Goal: Task Accomplishment & Management: Use online tool/utility

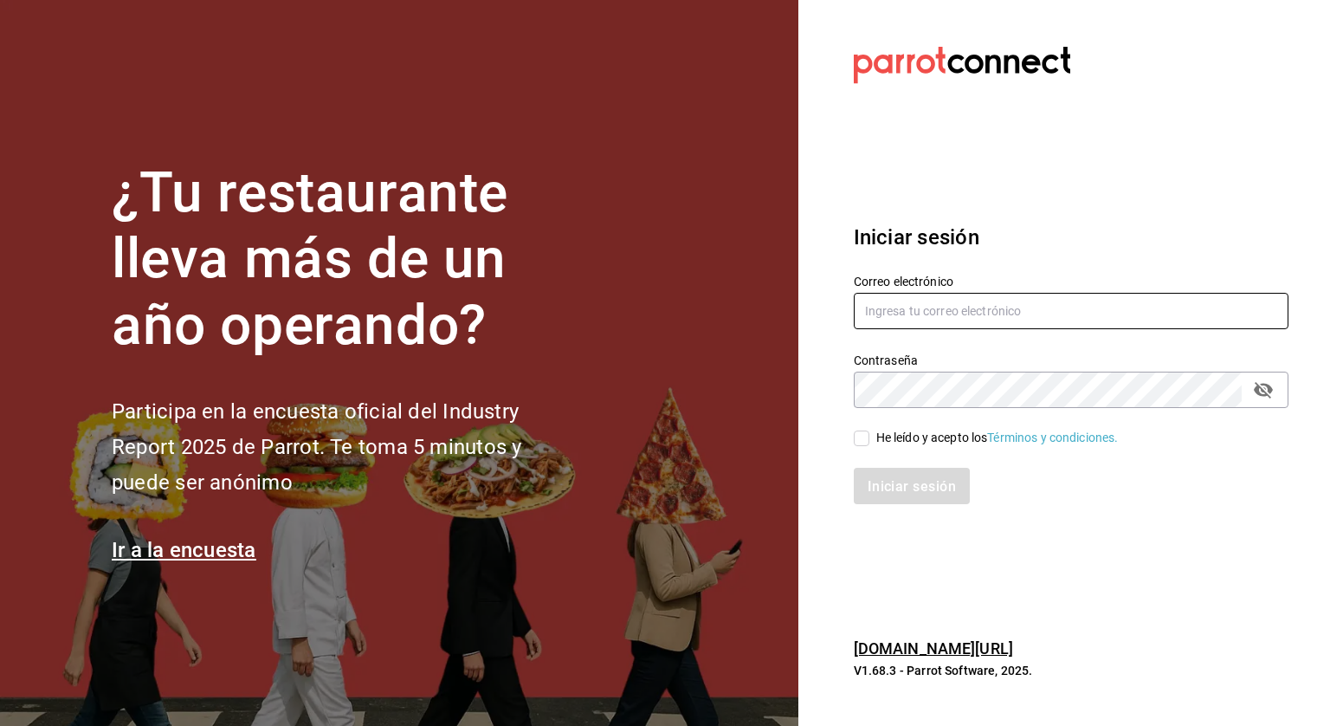
type input "angelica.zamudio@grupocosteno.com"
click at [861, 443] on input "He leído y acepto los Términos y condiciones." at bounding box center [862, 438] width 16 height 16
checkbox input "true"
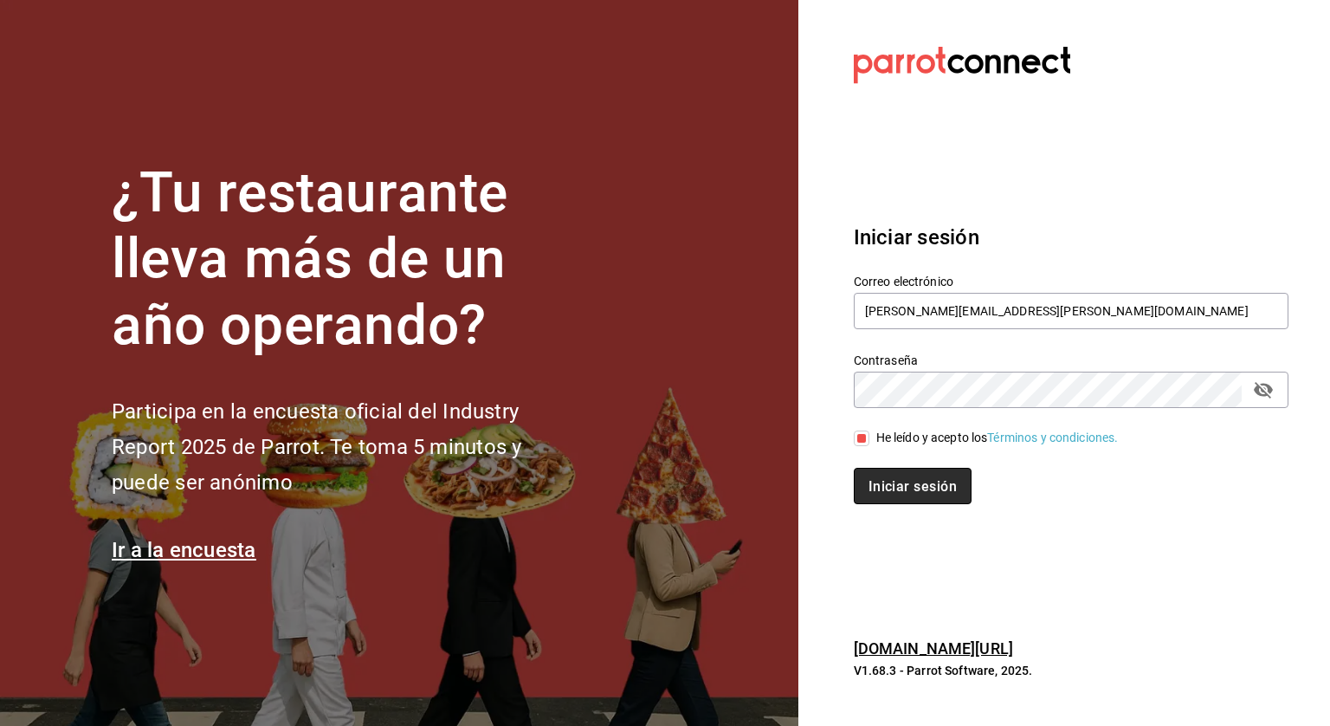
click at [870, 475] on button "Iniciar sesión" at bounding box center [913, 486] width 118 height 36
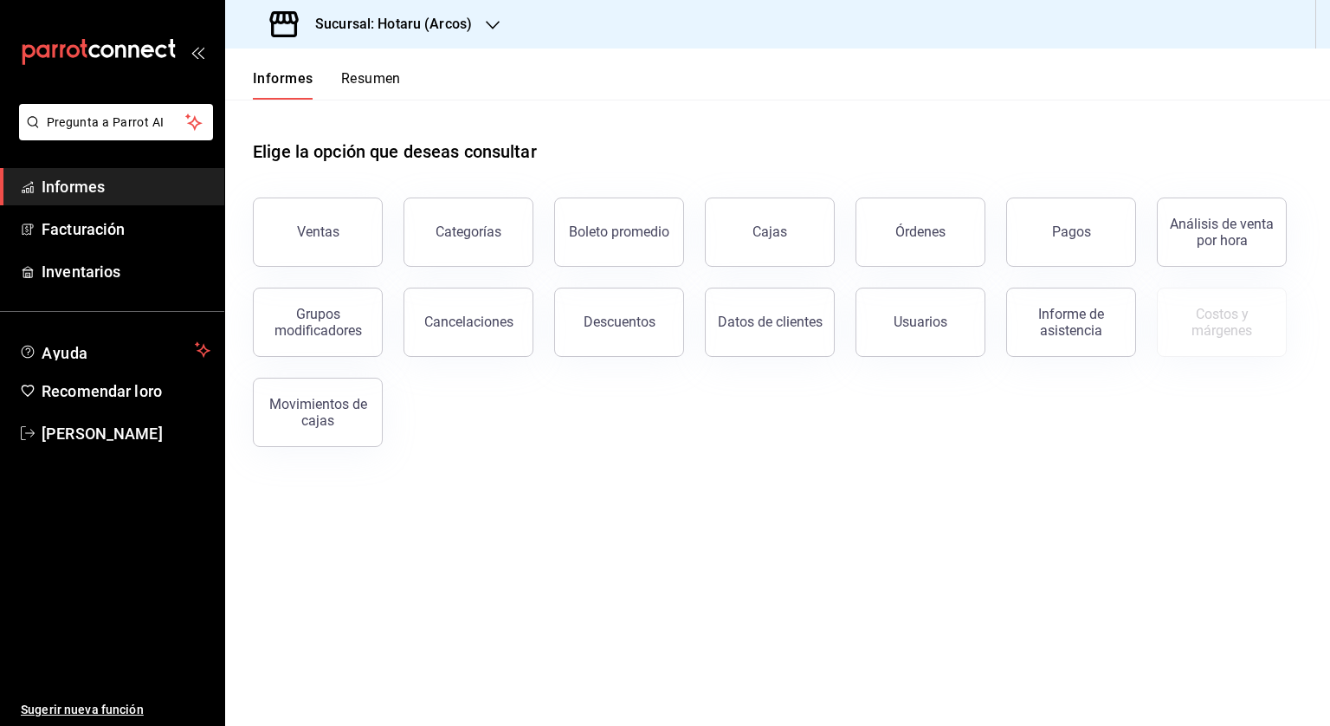
click at [301, 249] on button "Ventas" at bounding box center [318, 231] width 130 height 69
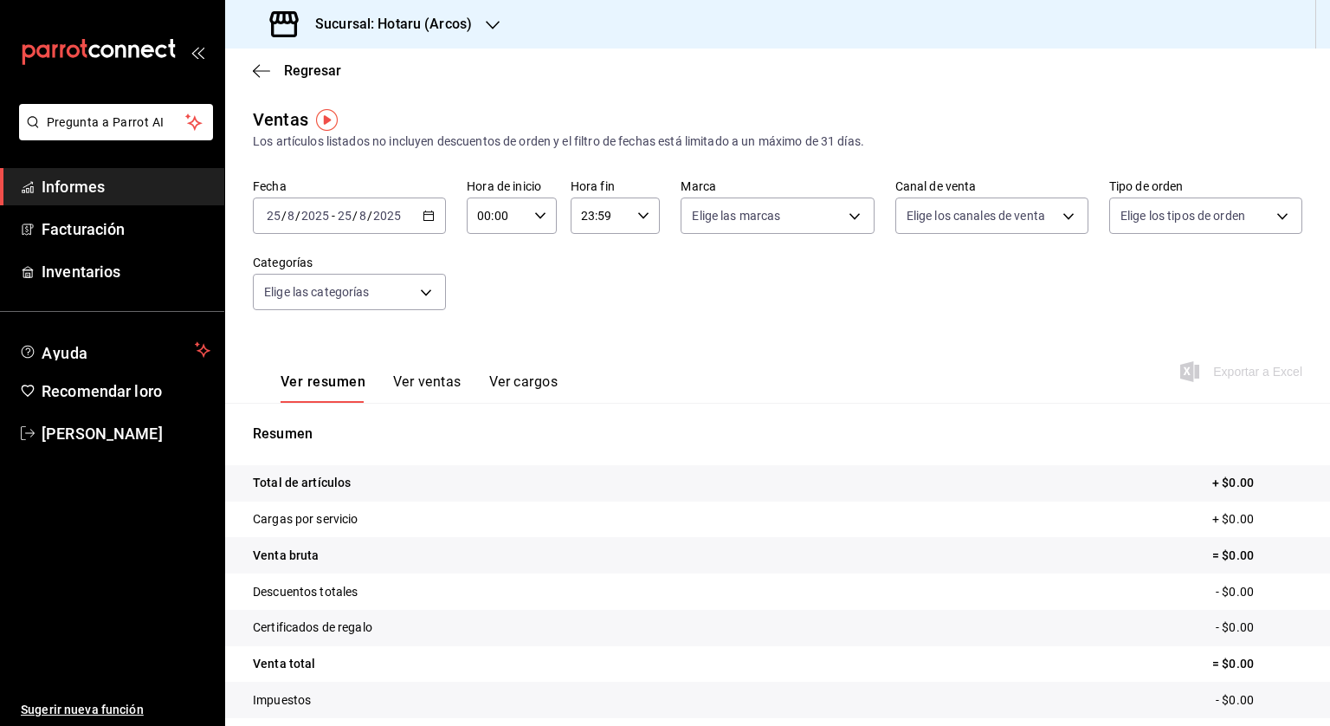
click at [431, 217] on icon "button" at bounding box center [429, 216] width 12 height 12
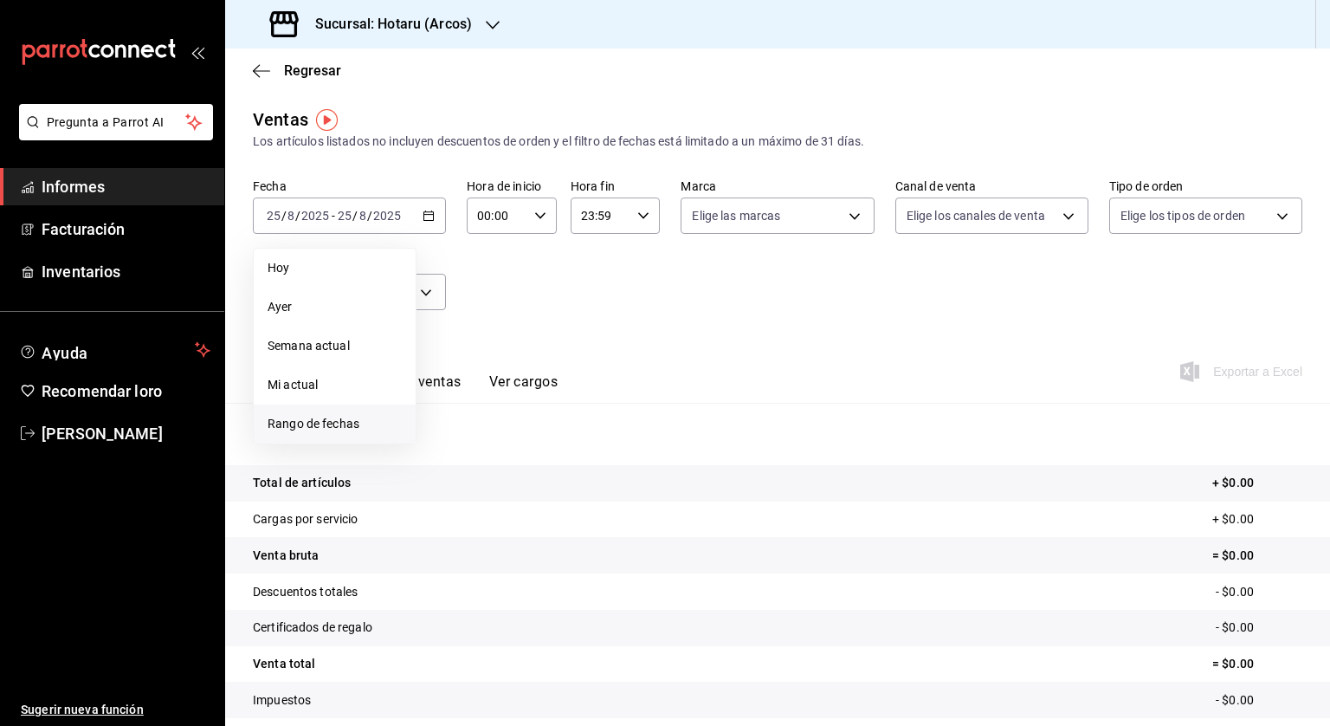
click at [326, 425] on font "Rango de fechas" at bounding box center [314, 424] width 92 height 14
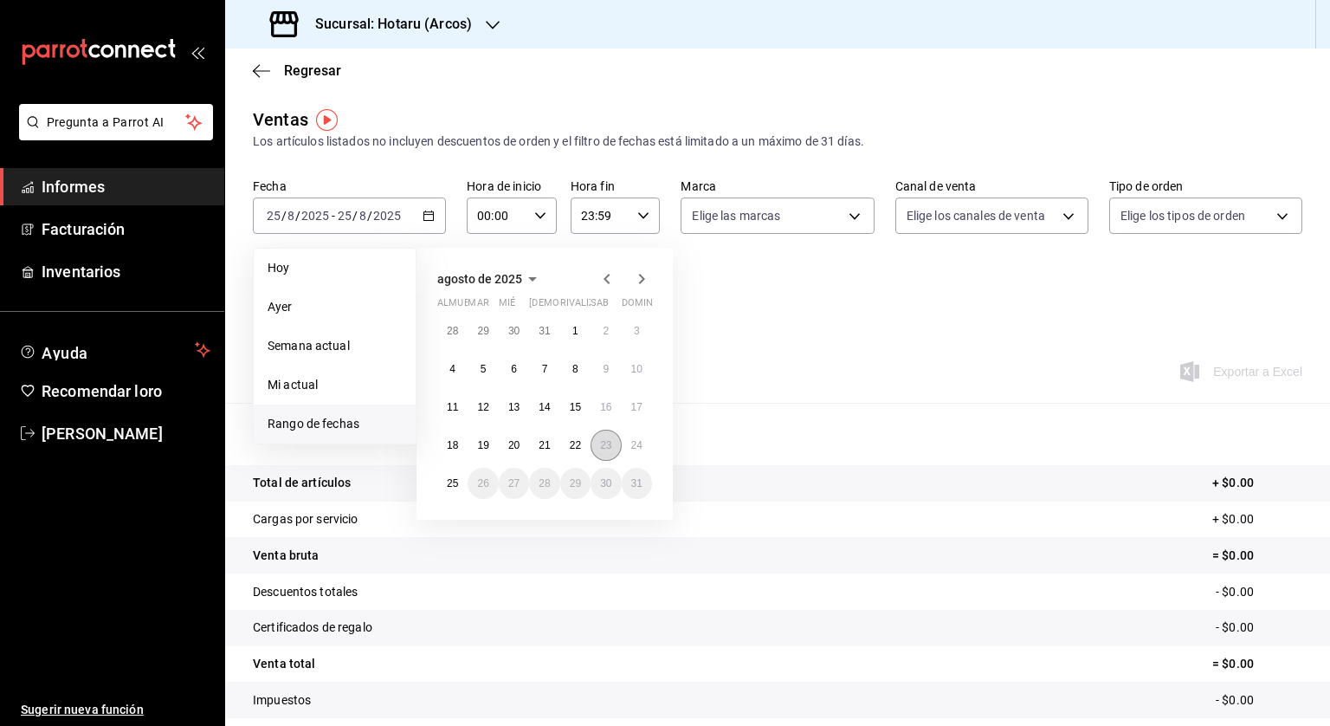
click at [607, 444] on font "23" at bounding box center [605, 445] width 11 height 12
click at [630, 448] on button "24" at bounding box center [637, 445] width 30 height 31
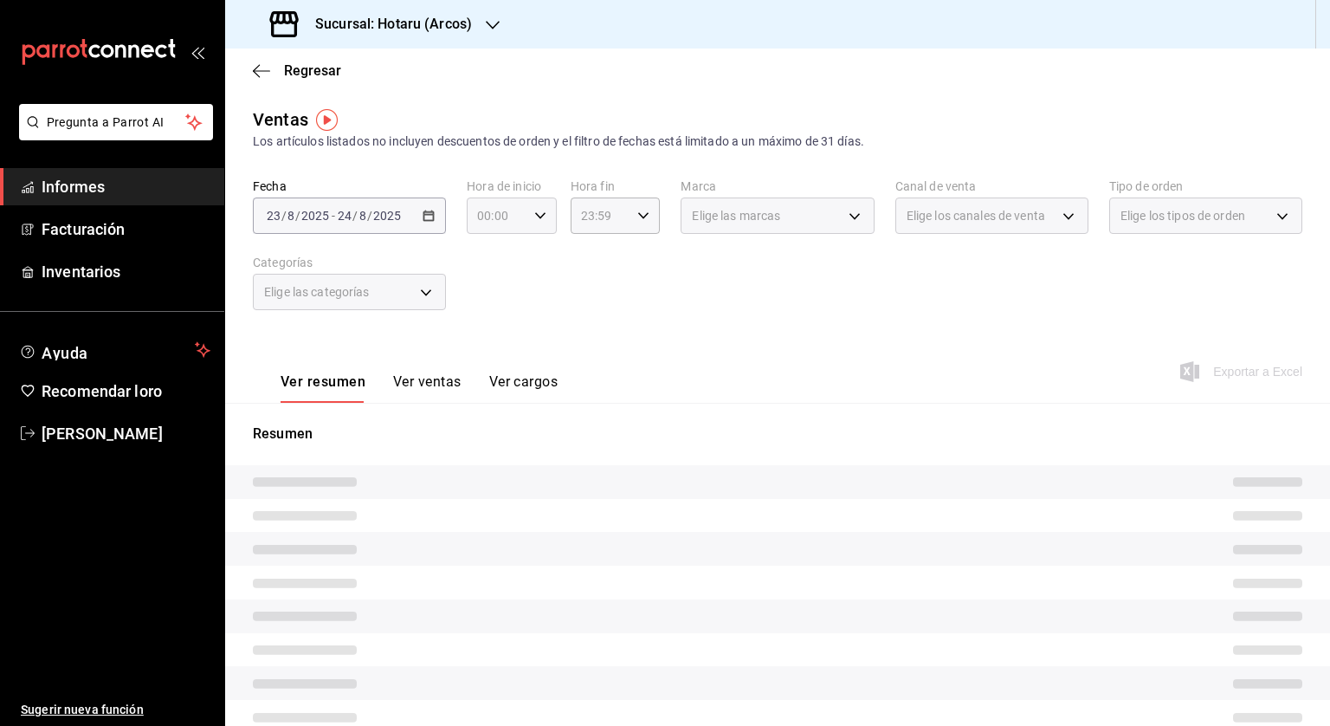
click at [534, 217] on icon "button" at bounding box center [540, 216] width 12 height 12
click at [486, 296] on font "05" at bounding box center [487, 295] width 14 height 14
type input "05:00"
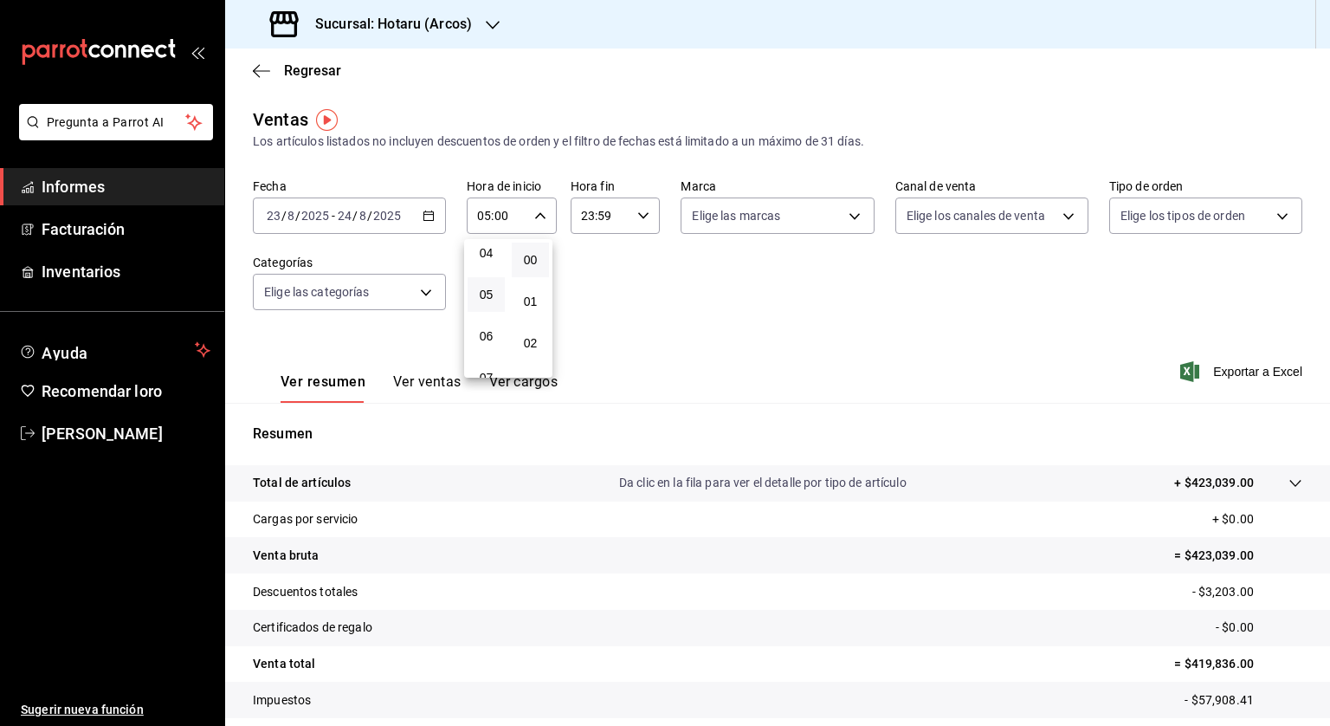
click at [637, 220] on div at bounding box center [665, 363] width 1330 height 726
click at [642, 213] on \(Stroke\) "button" at bounding box center [643, 215] width 10 height 6
click at [585, 328] on font "04" at bounding box center [589, 330] width 14 height 14
type input "04:59"
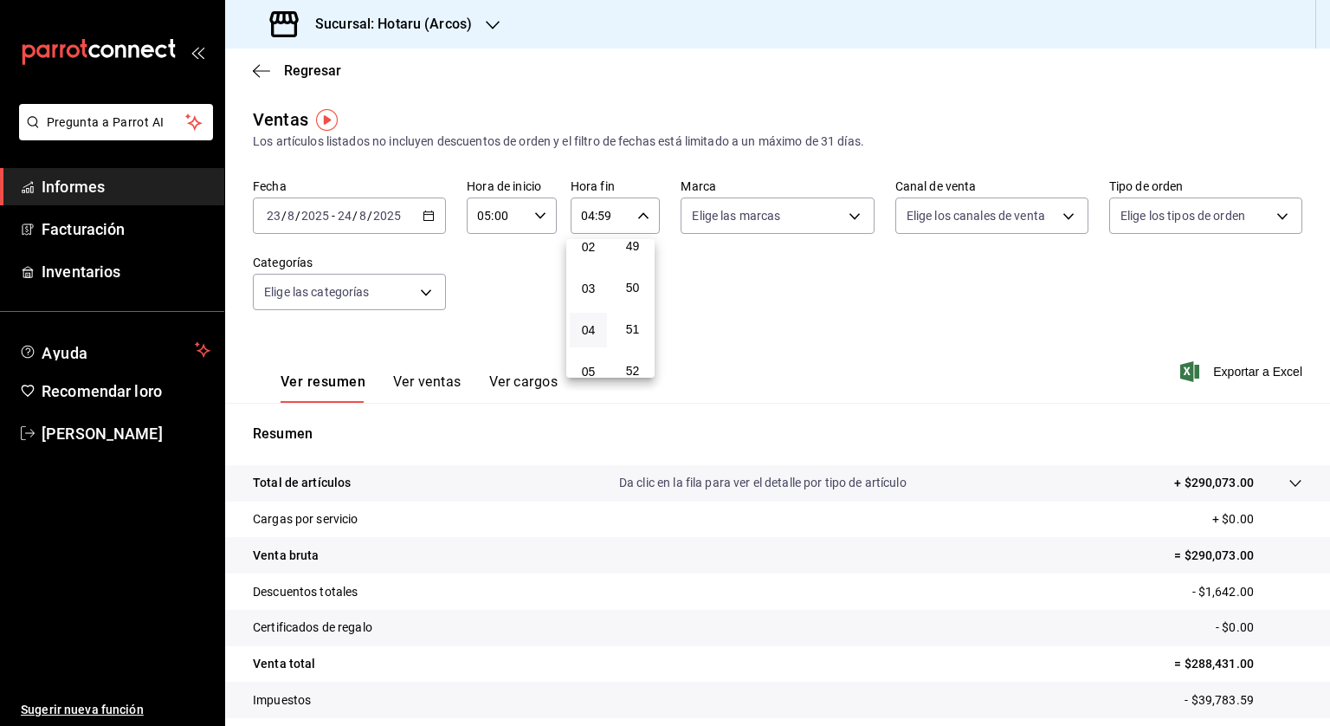
click at [530, 301] on div at bounding box center [665, 363] width 1330 height 726
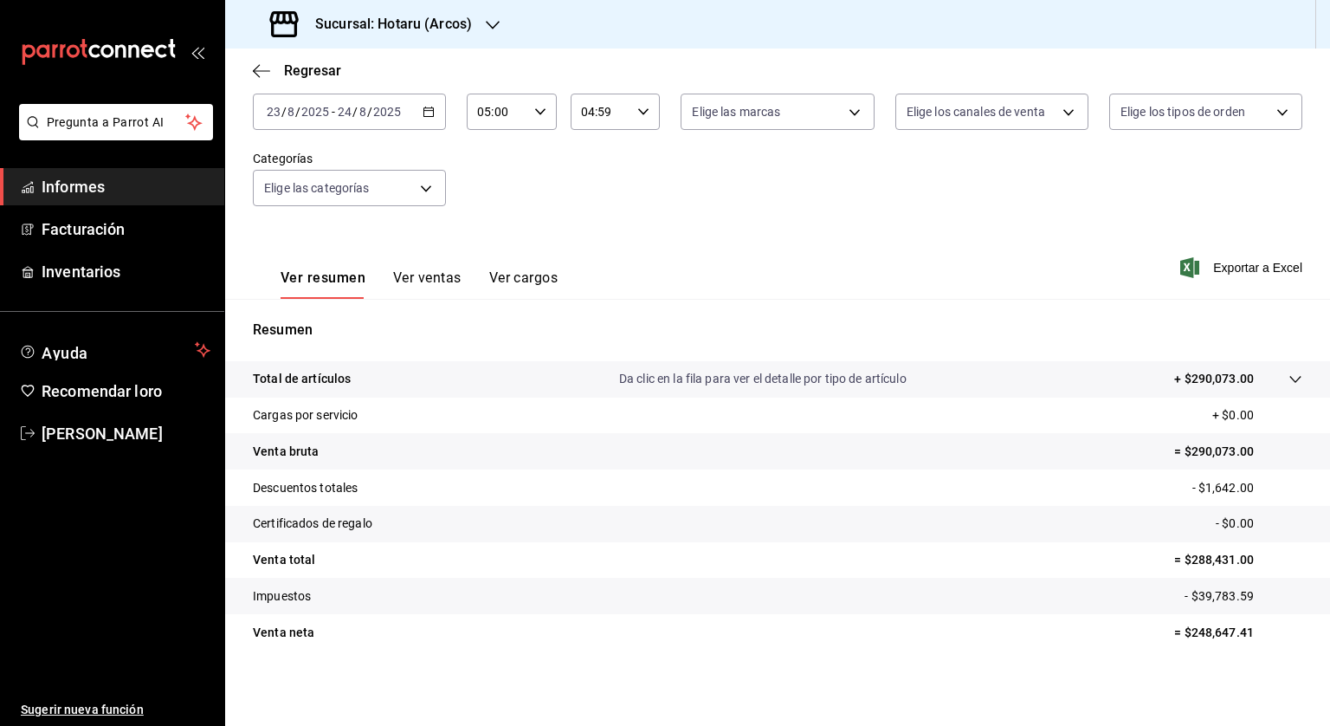
scroll to position [104, 0]
click at [426, 100] on div "[DATE] [DATE] - [DATE] [DATE]" at bounding box center [349, 112] width 193 height 36
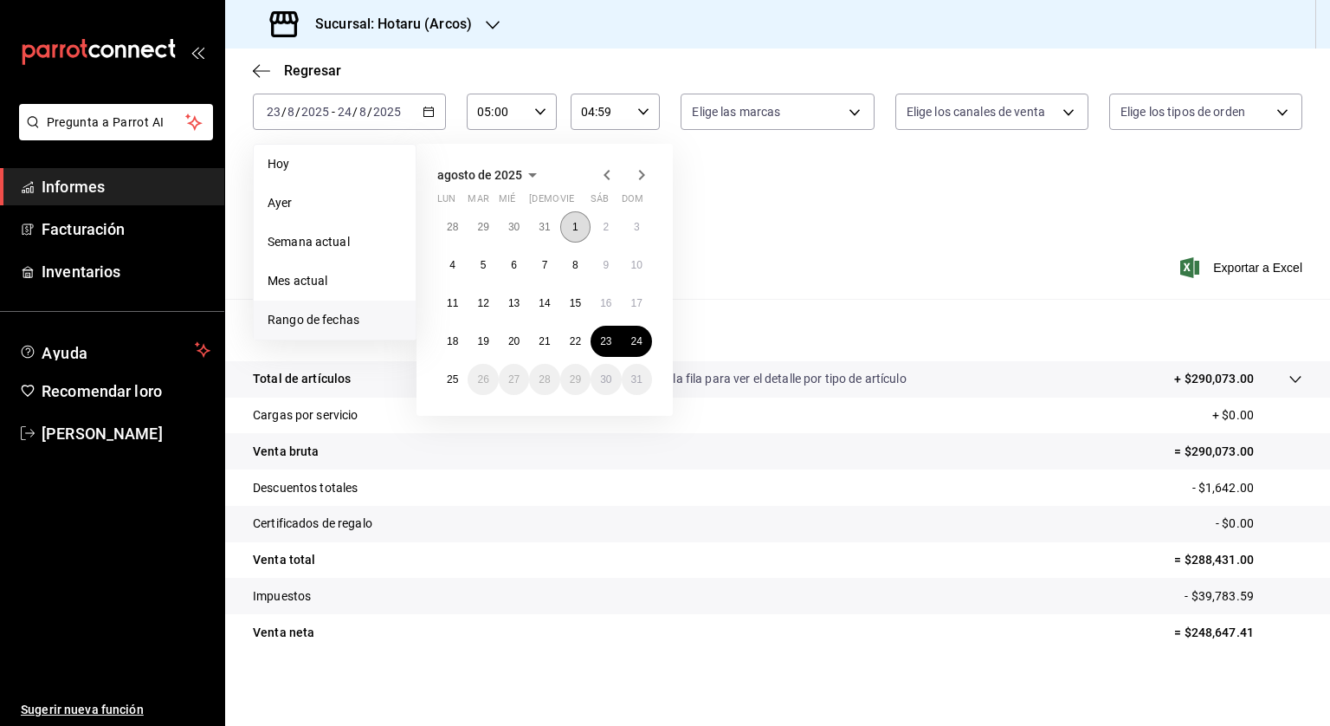
click at [577, 217] on button "1" at bounding box center [575, 226] width 30 height 31
click at [457, 377] on abbr "25" at bounding box center [452, 379] width 11 height 12
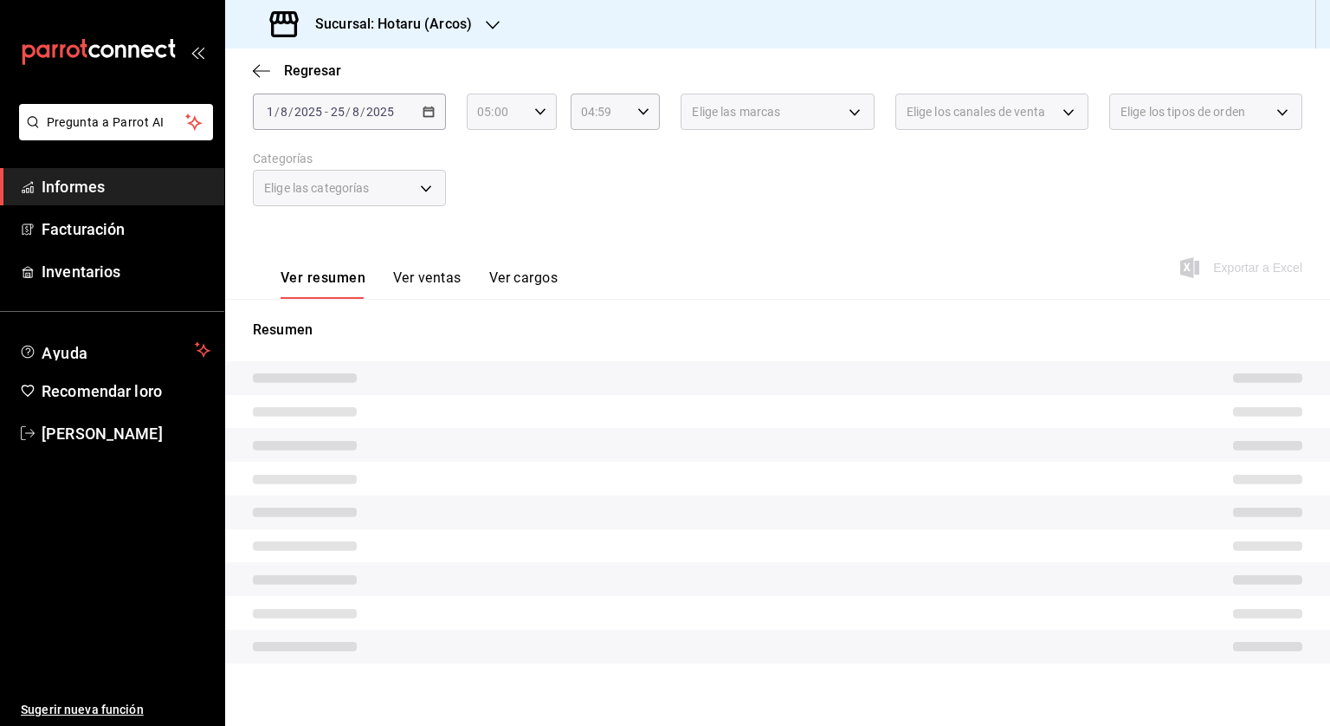
click at [538, 107] on icon "button" at bounding box center [540, 112] width 12 height 12
click at [650, 204] on div at bounding box center [665, 363] width 1330 height 726
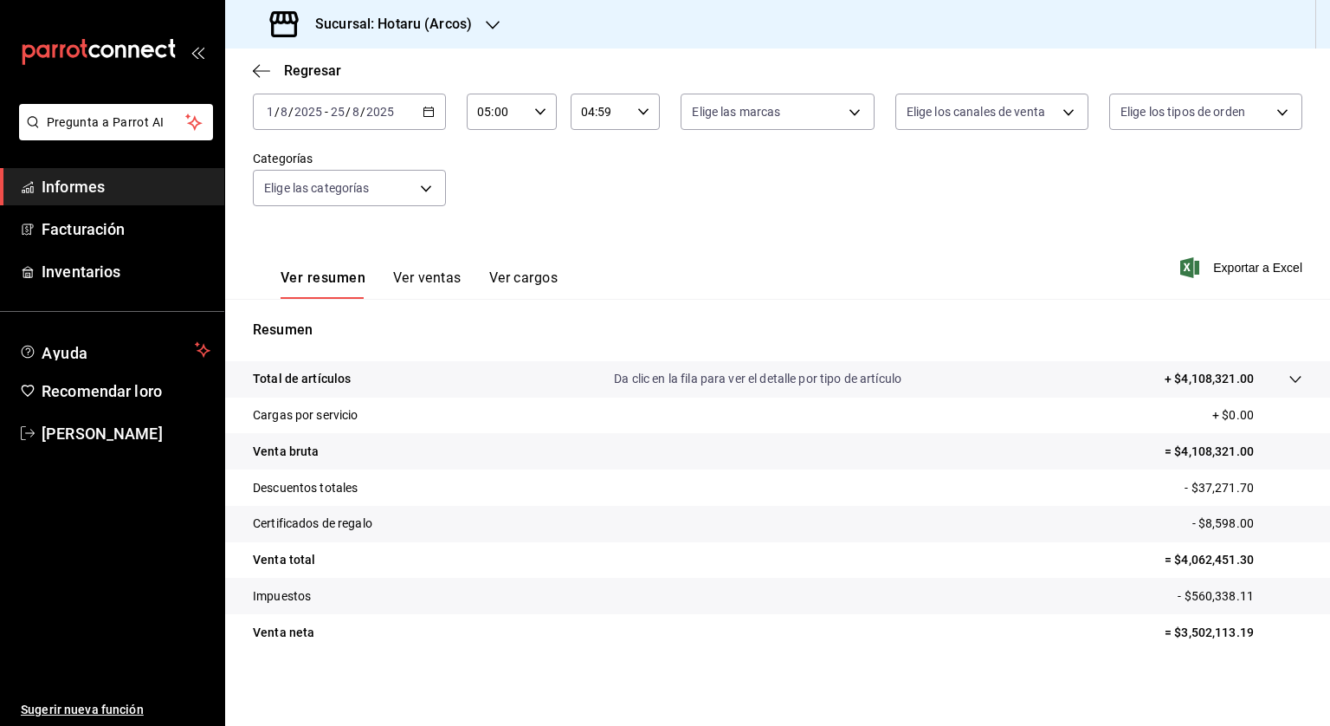
click at [423, 31] on font "Sucursal: Hotaru (Arcos)" at bounding box center [393, 24] width 157 height 16
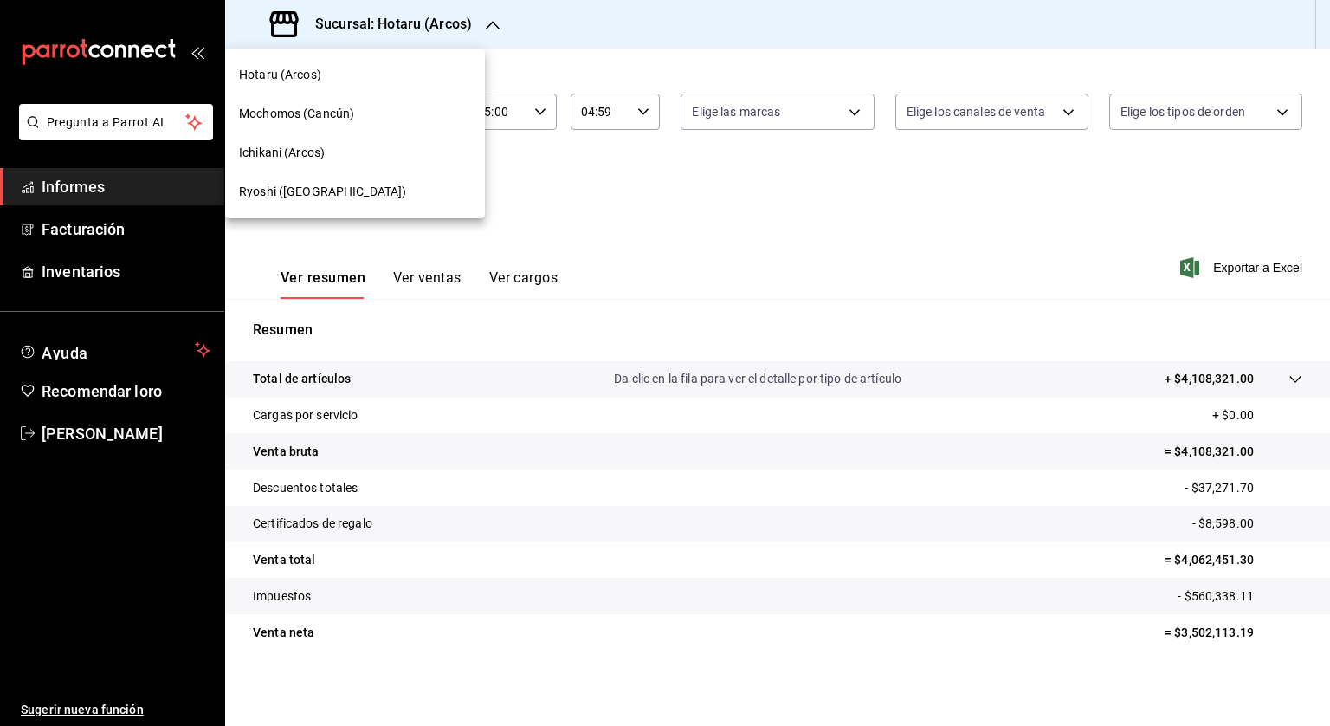
click at [297, 158] on font "Ichikani (Arcos)" at bounding box center [282, 153] width 86 height 14
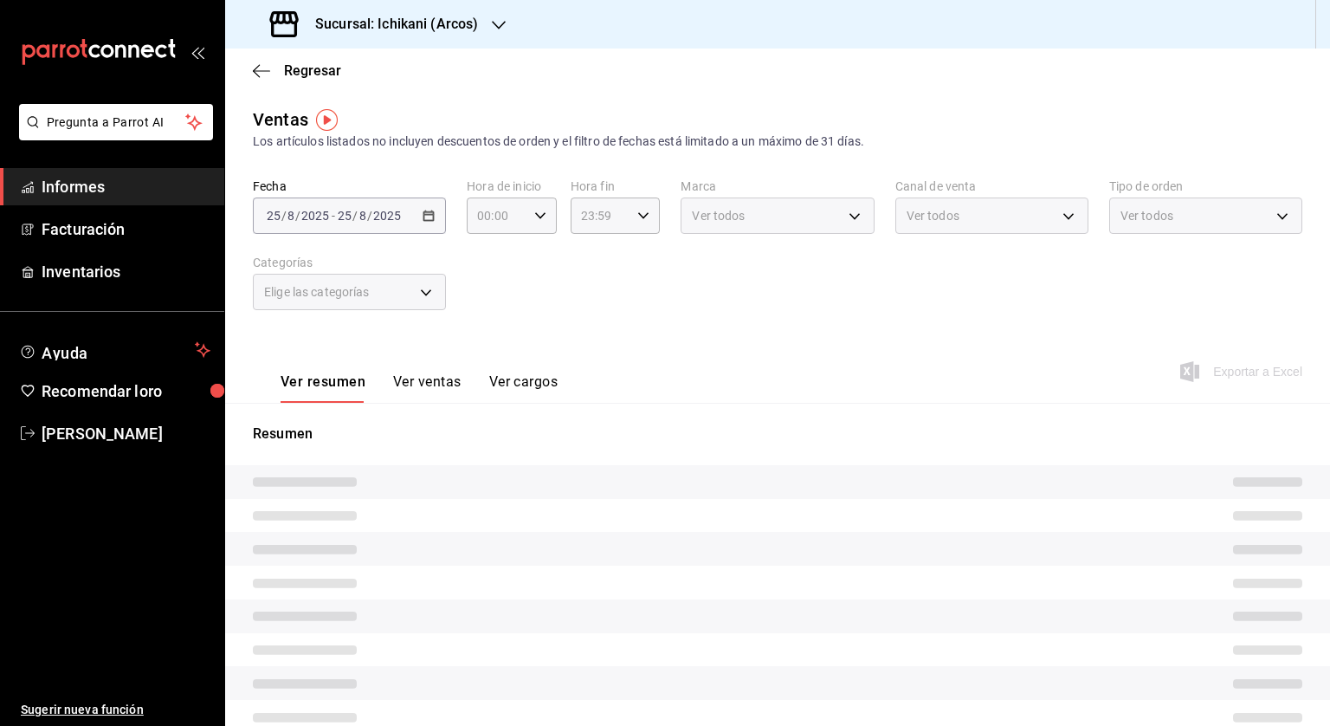
type input "05:00"
type input "04:59"
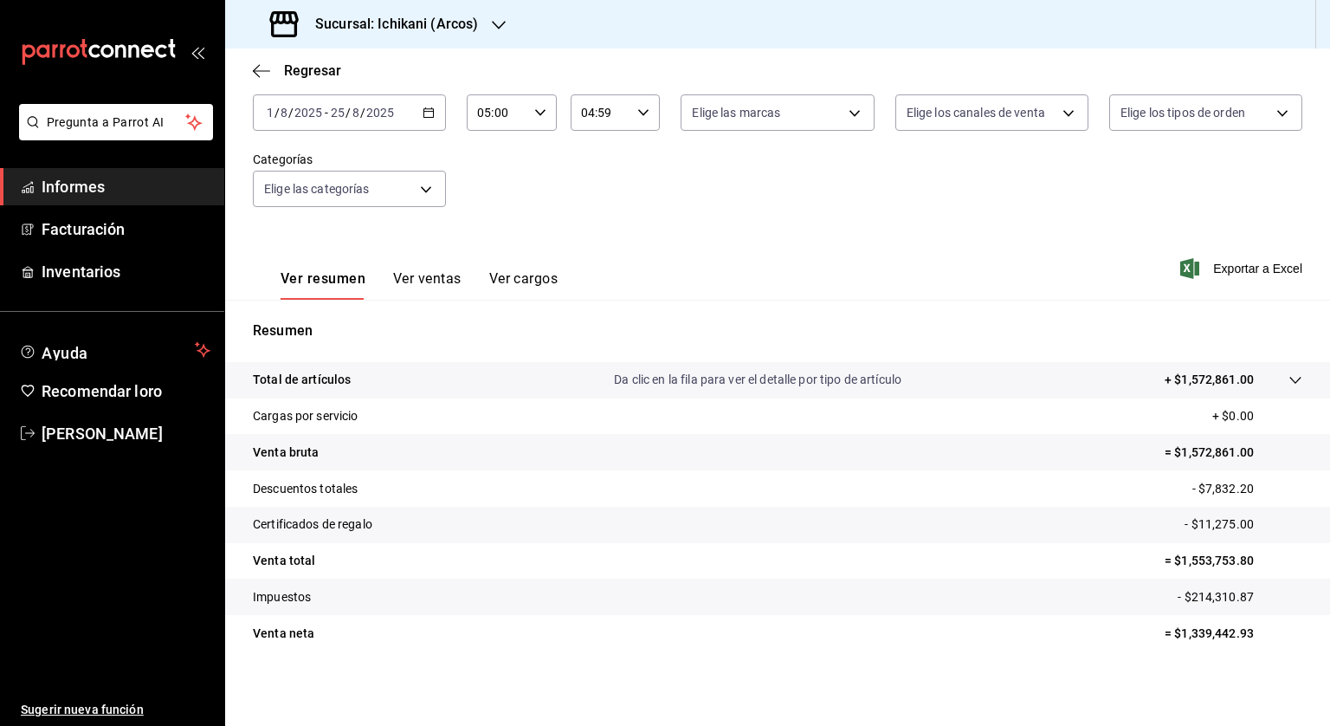
scroll to position [104, 0]
click at [416, 23] on font "Sucursal: Ichikani (Arcos)" at bounding box center [396, 24] width 163 height 16
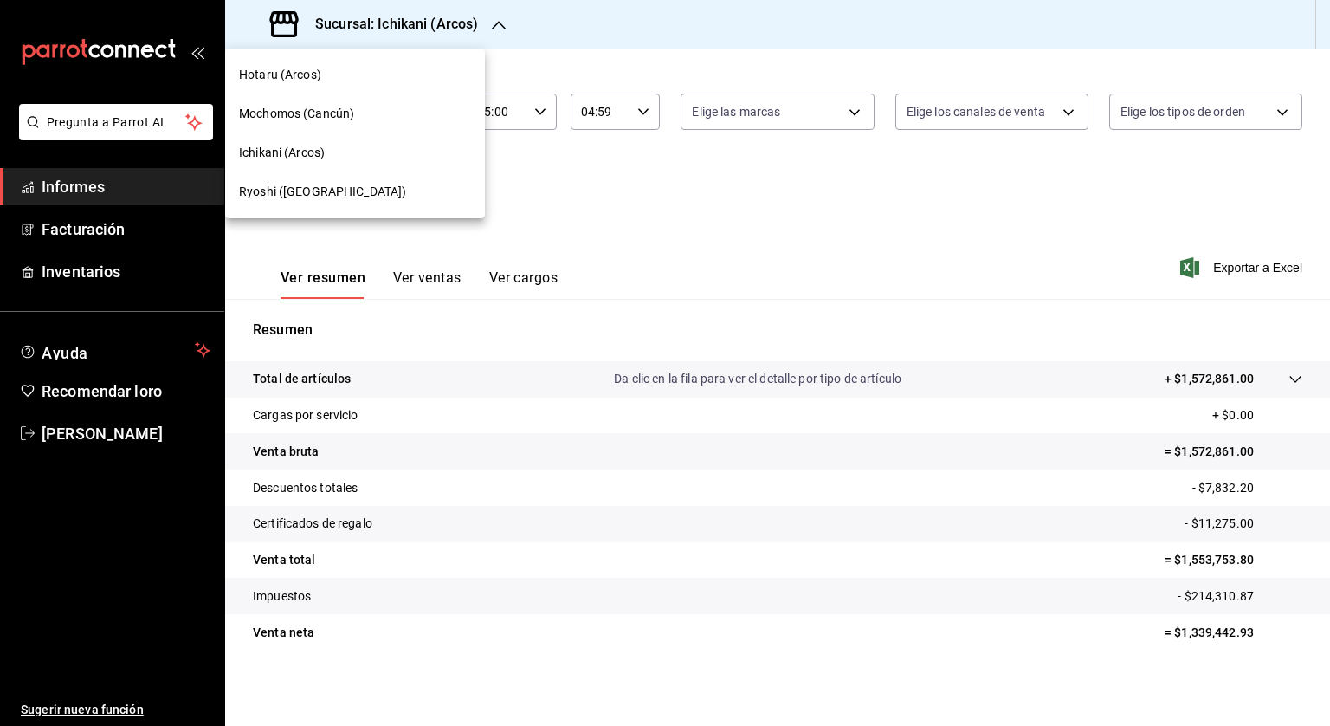
click at [269, 191] on font "Ryoshi ([GEOGRAPHIC_DATA])" at bounding box center [322, 191] width 167 height 14
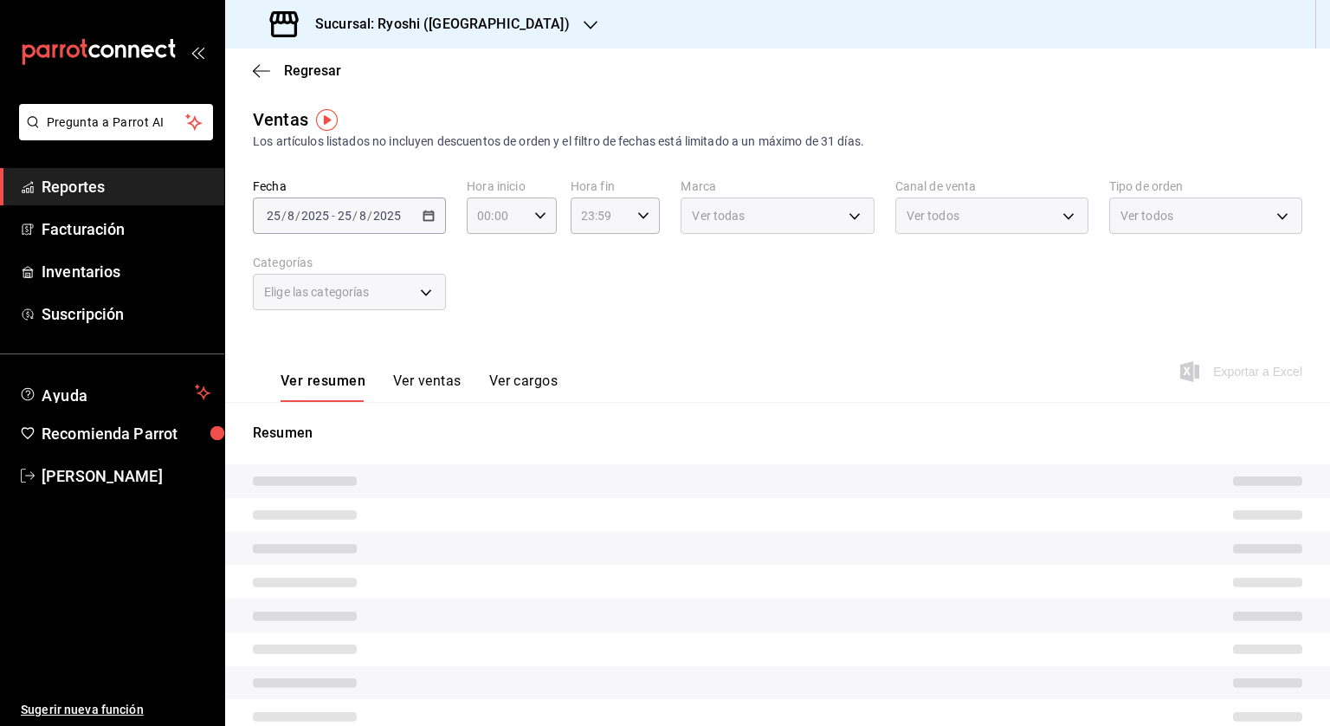
type input "05:00"
type input "04:59"
click at [386, 32] on font "Sucursal: Ryoshi (Cancún)" at bounding box center [398, 24] width 166 height 16
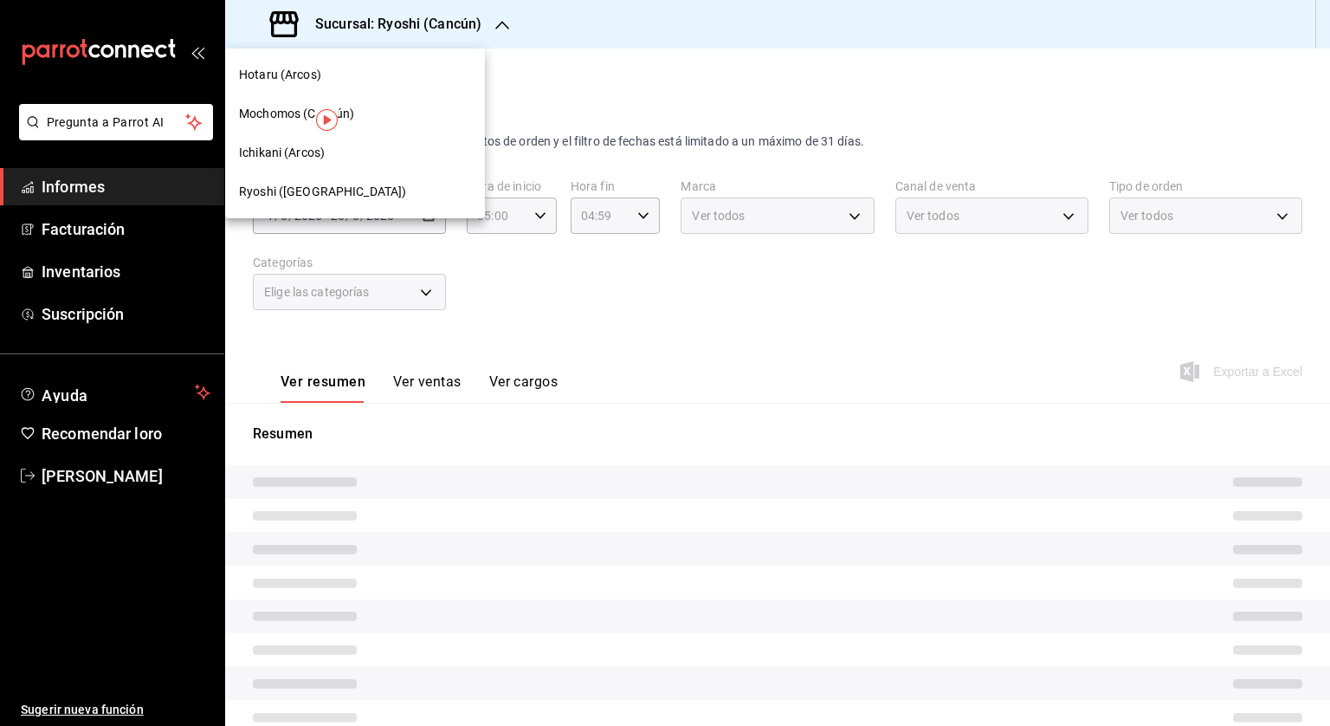
click at [355, 110] on div "Mochomos (Cancún)" at bounding box center [355, 114] width 232 height 18
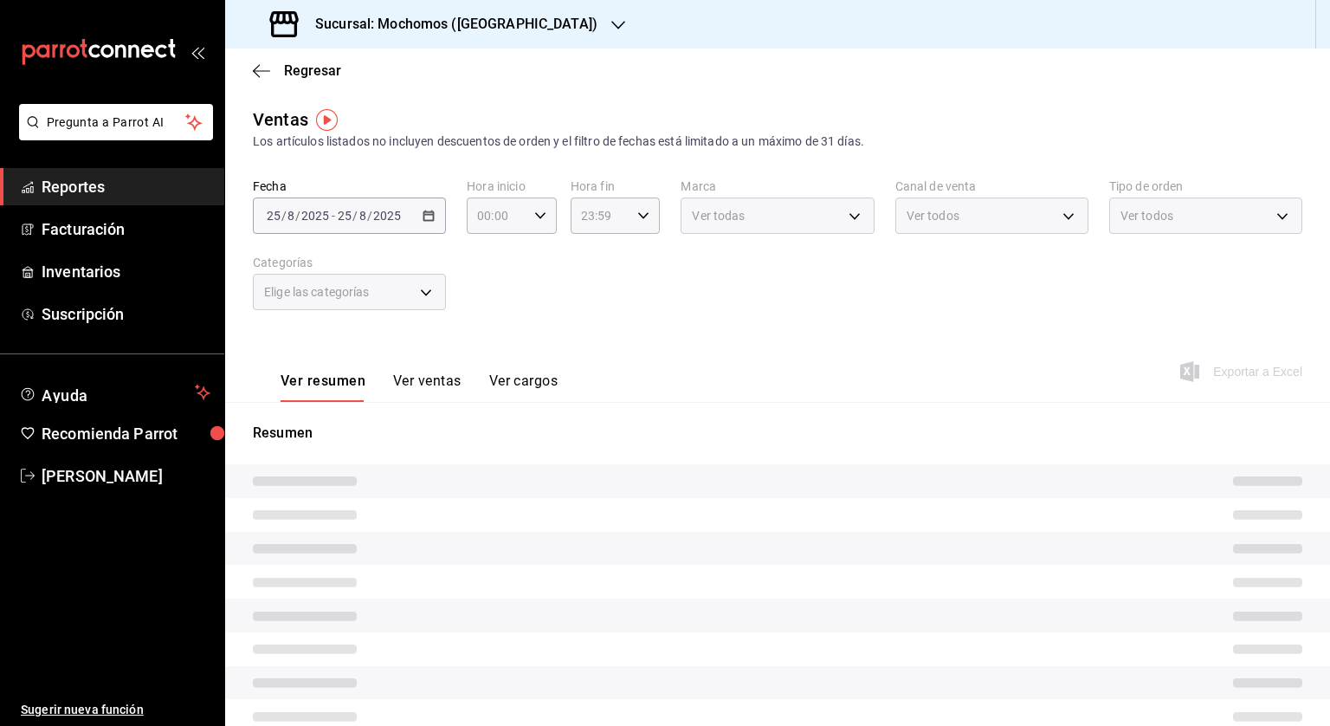
type input "05:00"
type input "04:59"
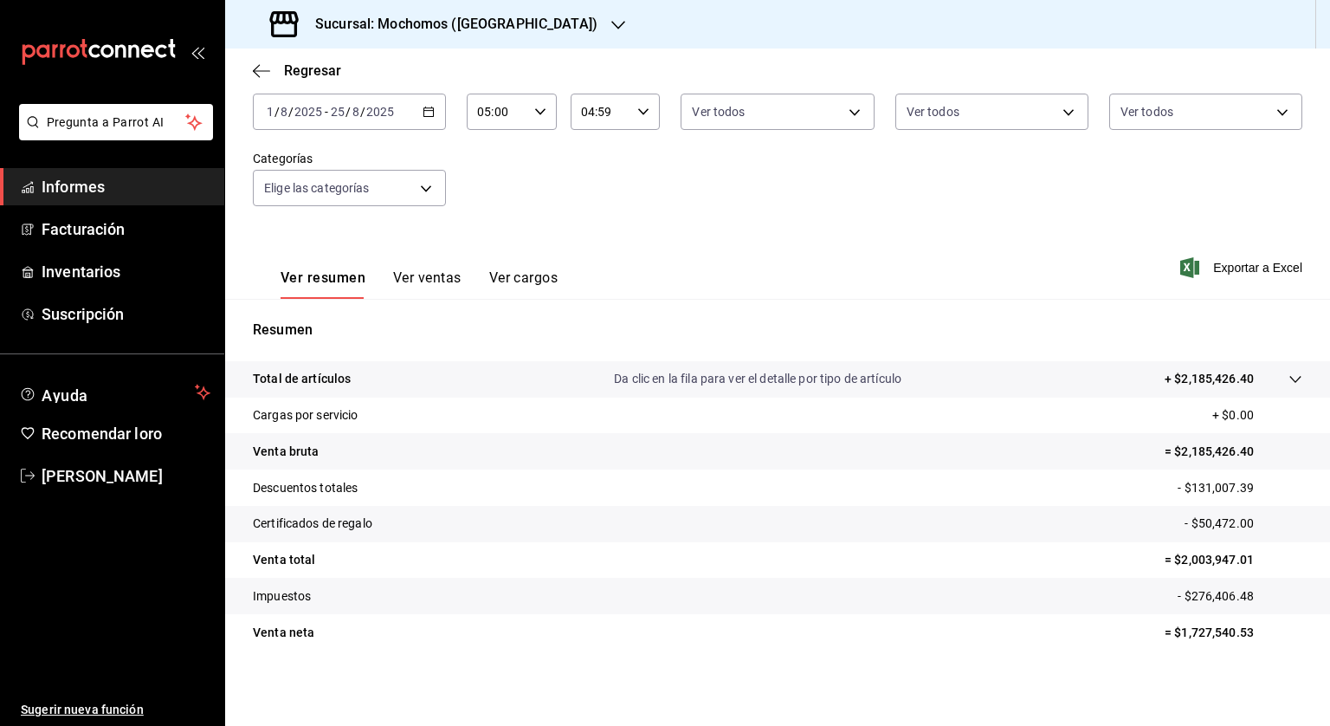
scroll to position [104, 0]
